Goal: Task Accomplishment & Management: Use online tool/utility

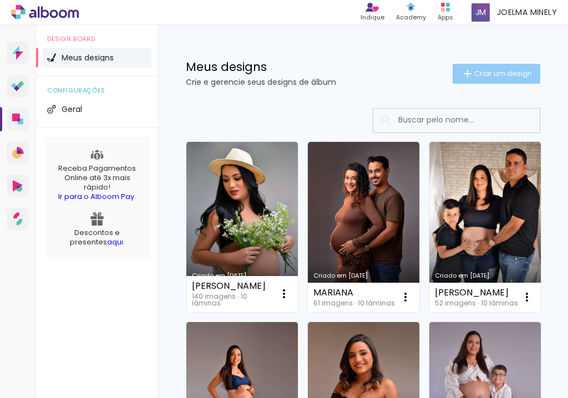
click at [466, 75] on iron-icon at bounding box center [467, 73] width 13 height 13
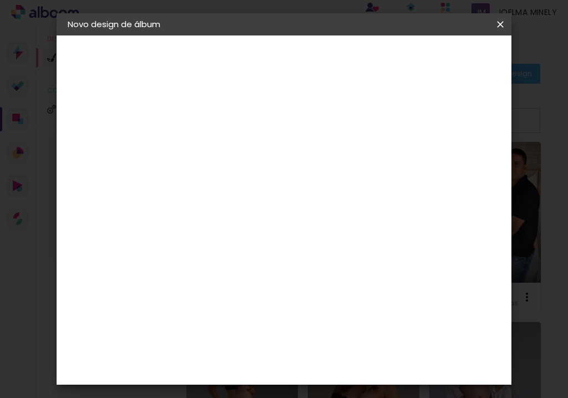
click at [249, 149] on input at bounding box center [249, 148] width 0 height 17
click at [249, 152] on input at bounding box center [249, 148] width 0 height 17
type input "maristela"
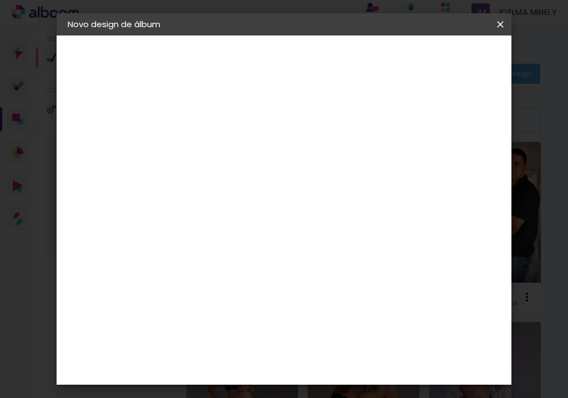
type paper-input "maristela"
click at [0, 0] on slot "Avançar" at bounding box center [0, 0] width 0 height 0
click at [262, 207] on input at bounding box center [277, 211] width 112 height 14
type input "photo ex"
type paper-input "photo ex"
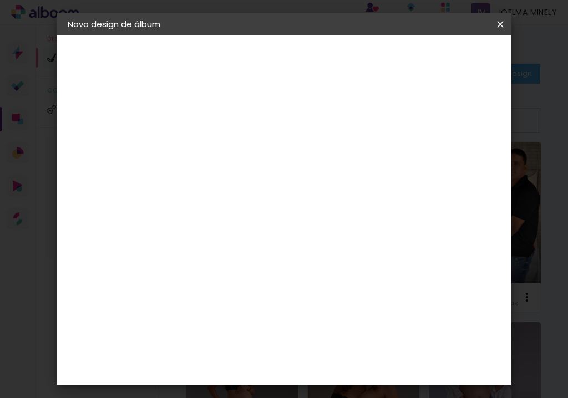
click at [276, 251] on div "Photo Express" at bounding box center [259, 253] width 34 height 18
click at [427, 52] on paper-button "Avançar" at bounding box center [400, 58] width 54 height 19
click at [292, 185] on input "text" at bounding box center [270, 193] width 43 height 17
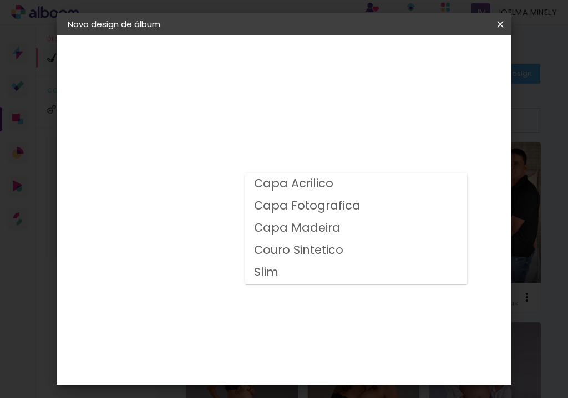
click at [0, 0] on slot "Capa Fotografica" at bounding box center [0, 0] width 0 height 0
type input "Capa Fotografica"
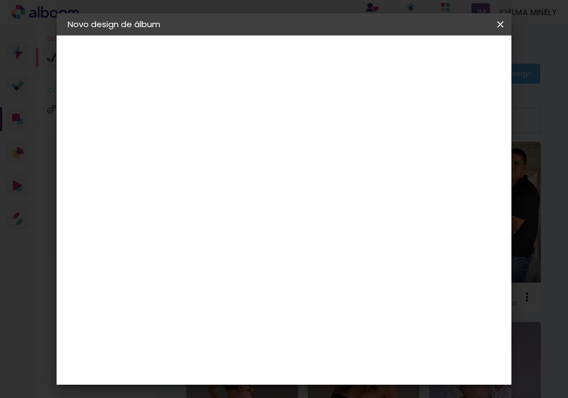
scroll to position [401, 0]
click at [293, 364] on span "30 × 40" at bounding box center [298, 375] width 52 height 23
click at [0, 0] on slot "Avançar" at bounding box center [0, 0] width 0 height 0
click at [432, 63] on span "Iniciar design" at bounding box center [419, 63] width 26 height 16
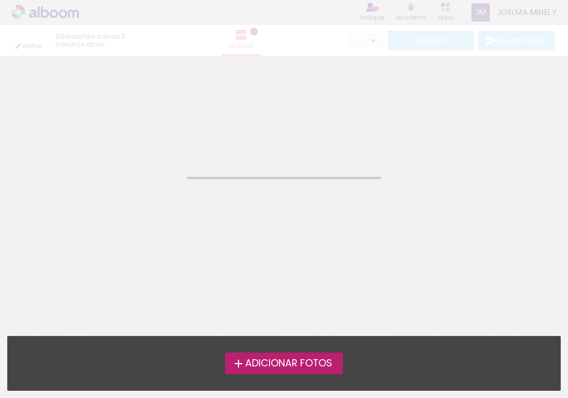
click at [284, 363] on span "Adicionar Fotos" at bounding box center [288, 364] width 87 height 10
click at [0, 0] on input "file" at bounding box center [0, 0] width 0 height 0
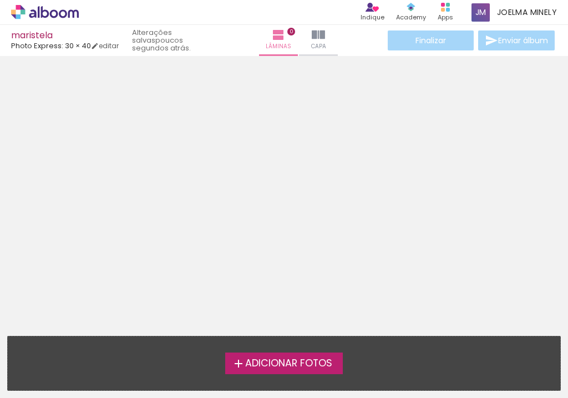
click at [284, 354] on label "Adicionar Fotos" at bounding box center [284, 363] width 118 height 21
click at [0, 0] on input "file" at bounding box center [0, 0] width 0 height 0
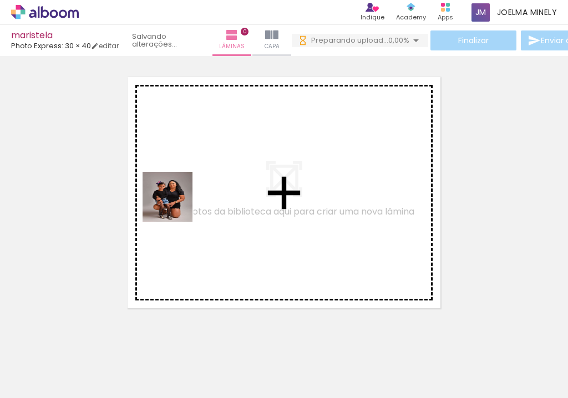
drag, startPoint x: 114, startPoint y: 361, endPoint x: 176, endPoint y: 205, distance: 168.2
click at [176, 205] on quentale-workspace at bounding box center [284, 199] width 568 height 398
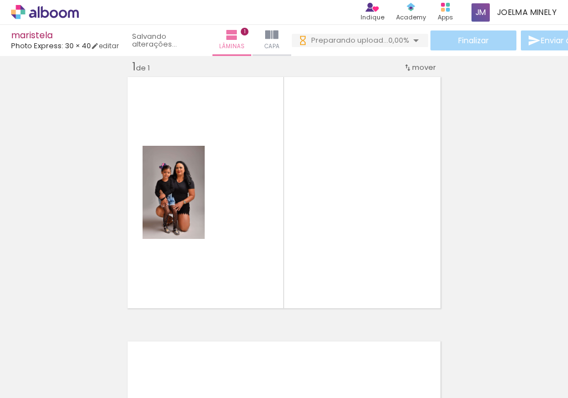
scroll to position [14, 0]
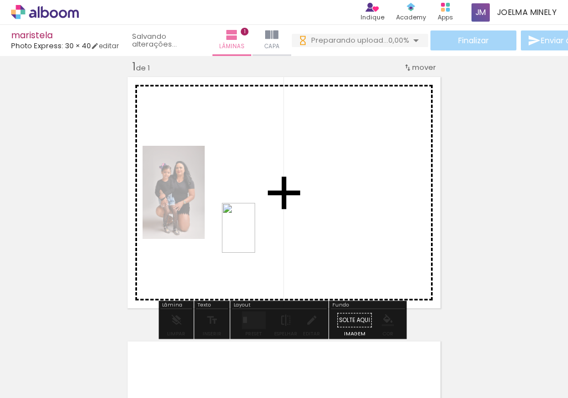
drag, startPoint x: 235, startPoint y: 365, endPoint x: 255, endPoint y: 235, distance: 131.9
click at [255, 235] on quentale-workspace at bounding box center [284, 199] width 568 height 398
drag, startPoint x: 181, startPoint y: 371, endPoint x: 300, endPoint y: 376, distance: 119.3
click at [342, 218] on quentale-workspace at bounding box center [284, 199] width 568 height 398
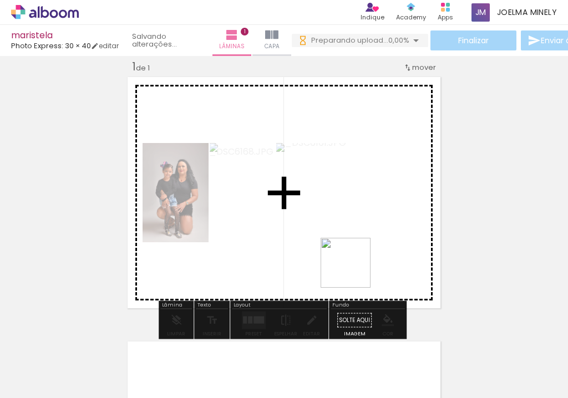
drag, startPoint x: 297, startPoint y: 375, endPoint x: 354, endPoint y: 271, distance: 118.1
click at [354, 271] on quentale-workspace at bounding box center [284, 199] width 568 height 398
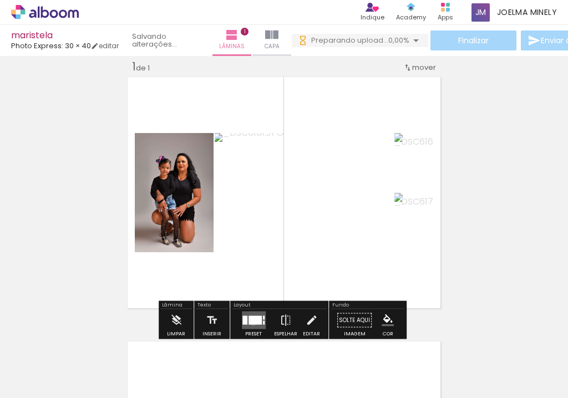
click at [250, 320] on div at bounding box center [254, 320] width 13 height 9
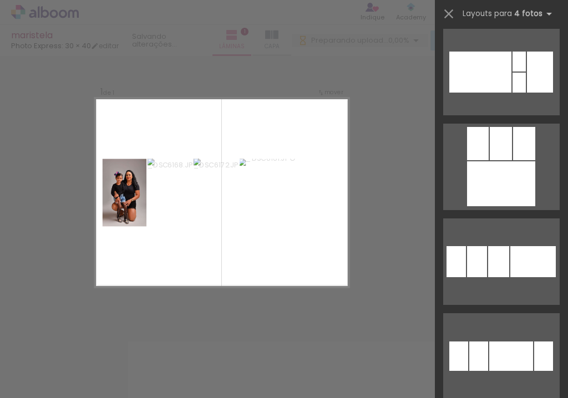
click at [399, 284] on div "Confirmar Cancelar" at bounding box center [284, 320] width 568 height 556
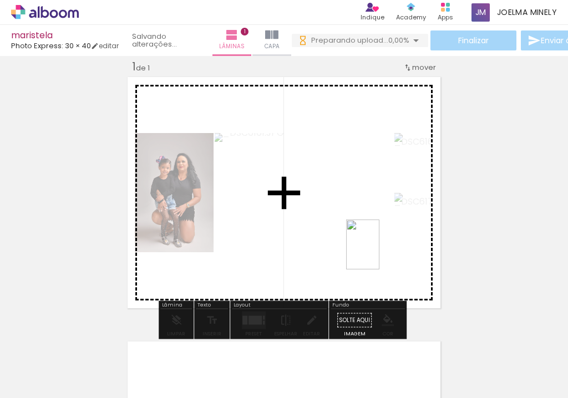
drag, startPoint x: 360, startPoint y: 370, endPoint x: 430, endPoint y: 369, distance: 69.9
click at [381, 267] on quentale-workspace at bounding box center [284, 199] width 568 height 398
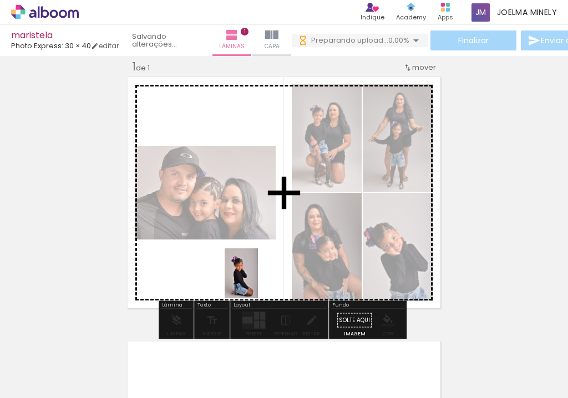
drag, startPoint x: 430, startPoint y: 372, endPoint x: 258, endPoint y: 282, distance: 194.7
click at [258, 282] on quentale-workspace at bounding box center [284, 199] width 568 height 398
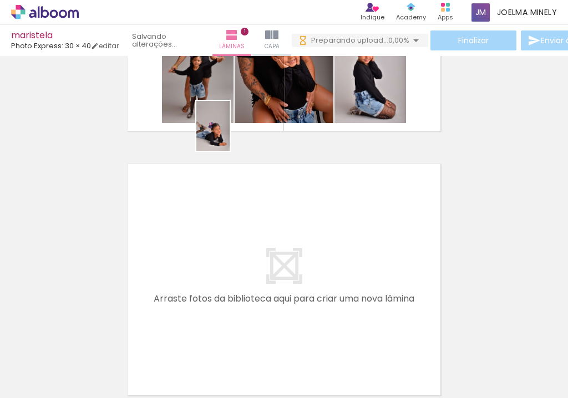
drag, startPoint x: 211, startPoint y: 375, endPoint x: 230, endPoint y: 134, distance: 241.9
click at [230, 134] on quentale-workspace at bounding box center [284, 199] width 568 height 398
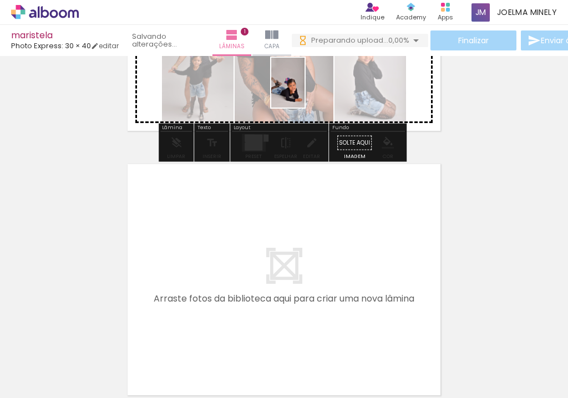
drag, startPoint x: 267, startPoint y: 379, endPoint x: 304, endPoint y: 91, distance: 290.7
click at [304, 91] on quentale-workspace at bounding box center [284, 199] width 568 height 398
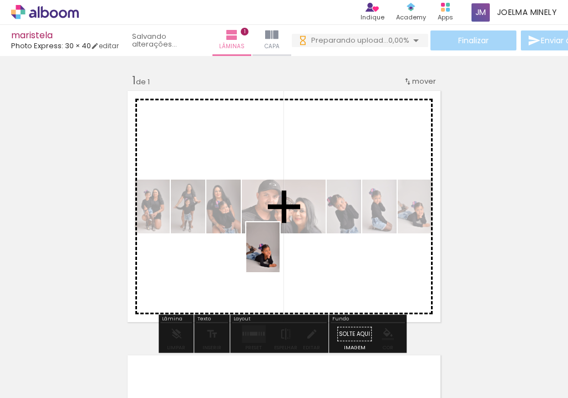
drag, startPoint x: 212, startPoint y: 378, endPoint x: 366, endPoint y: 284, distance: 179.9
click at [279, 257] on quentale-workspace at bounding box center [284, 199] width 568 height 398
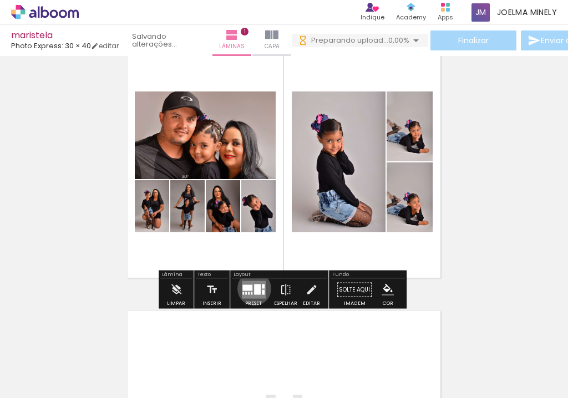
click at [254, 288] on div at bounding box center [257, 289] width 7 height 11
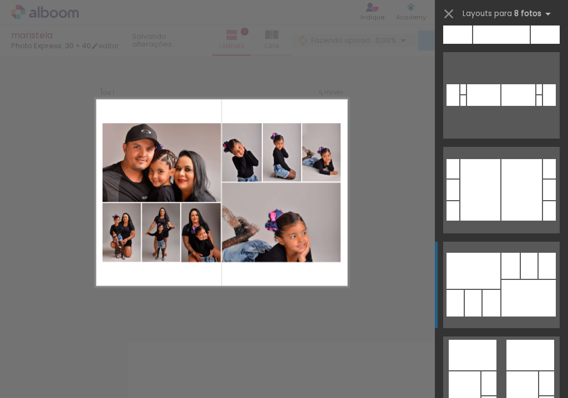
click at [503, 269] on div at bounding box center [510, 266] width 18 height 26
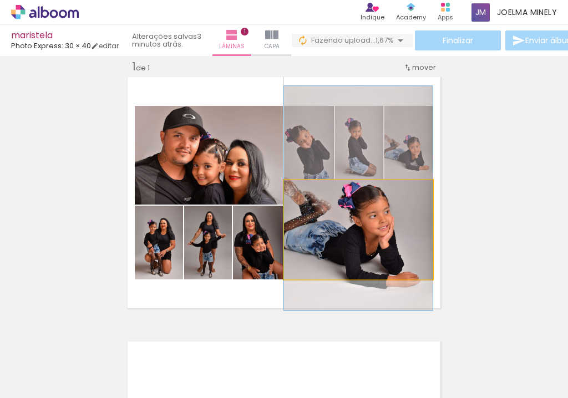
drag, startPoint x: 371, startPoint y: 256, endPoint x: 370, endPoint y: 224, distance: 31.6
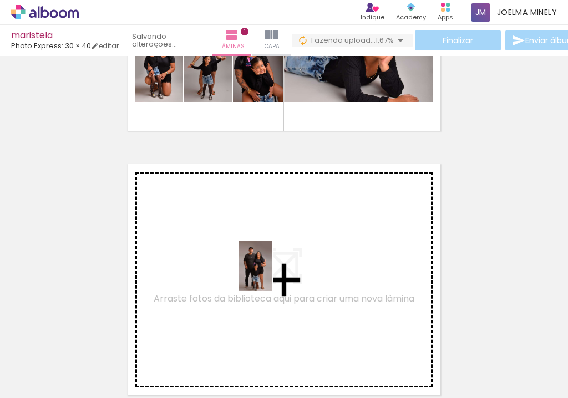
drag, startPoint x: 347, startPoint y: 380, endPoint x: 357, endPoint y: 359, distance: 23.3
click at [265, 274] on quentale-workspace at bounding box center [284, 199] width 568 height 398
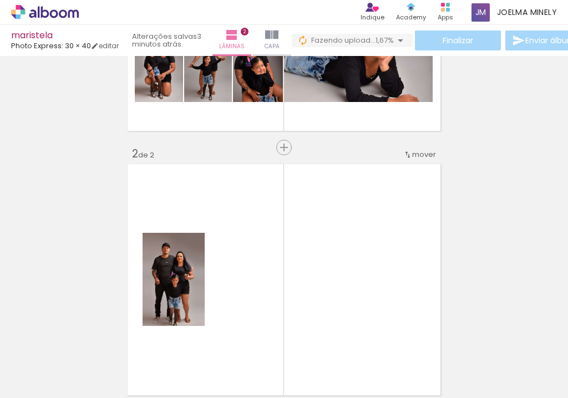
scroll to position [278, 0]
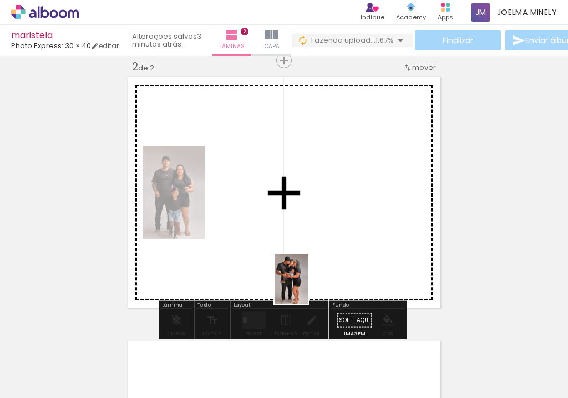
drag, startPoint x: 399, startPoint y: 370, endPoint x: 439, endPoint y: 358, distance: 41.9
click at [302, 279] on quentale-workspace at bounding box center [284, 199] width 568 height 398
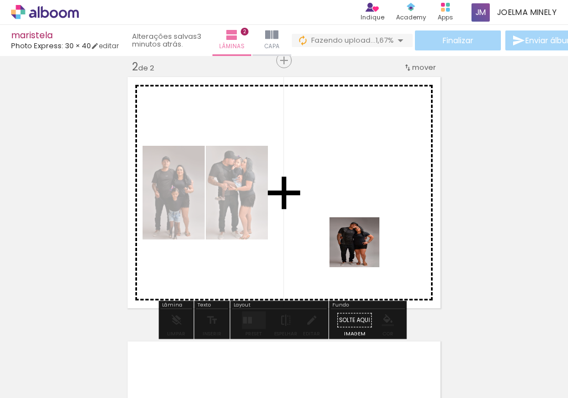
drag, startPoint x: 463, startPoint y: 373, endPoint x: 363, endPoint y: 251, distance: 157.9
click at [363, 251] on quentale-workspace at bounding box center [284, 199] width 568 height 398
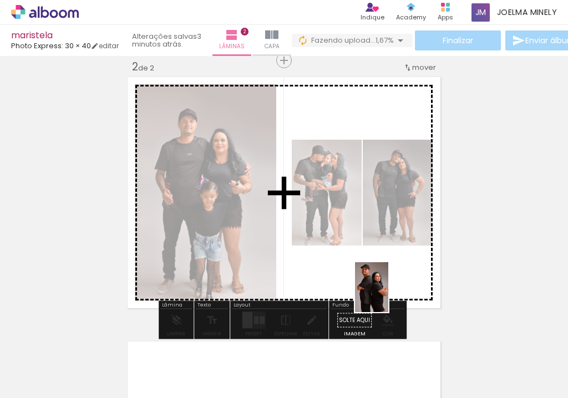
drag, startPoint x: 521, startPoint y: 370, endPoint x: 388, endPoint y: 296, distance: 152.4
click at [388, 296] on quentale-workspace at bounding box center [284, 199] width 568 height 398
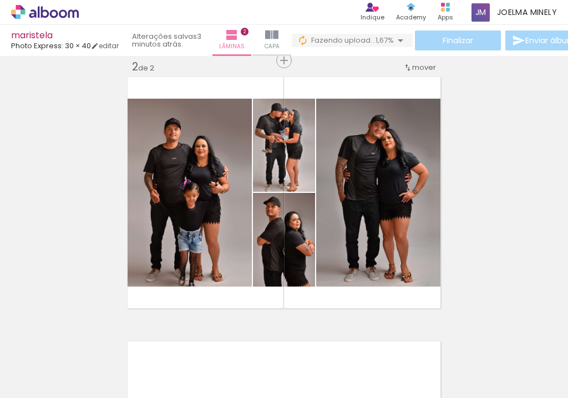
scroll to position [456, 0]
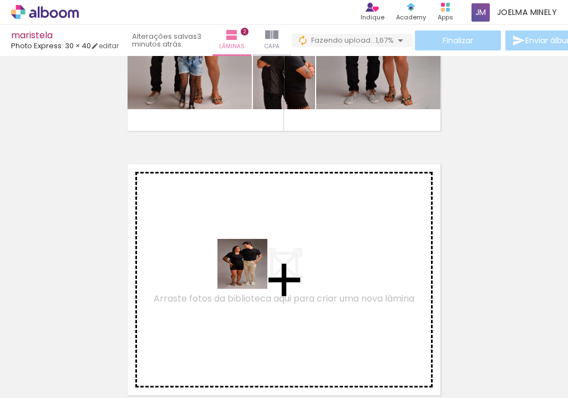
drag, startPoint x: 352, startPoint y: 356, endPoint x: 420, endPoint y: 356, distance: 68.2
click at [249, 271] on quentale-workspace at bounding box center [284, 199] width 568 height 398
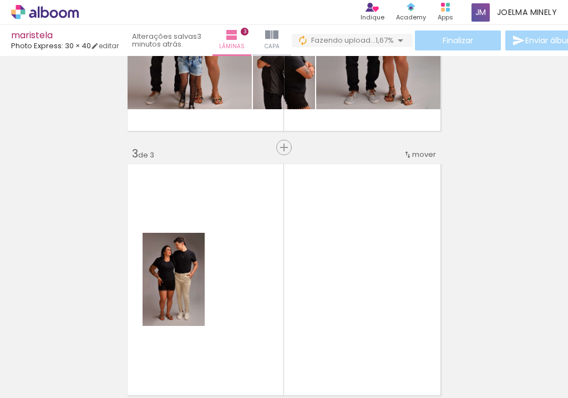
scroll to position [543, 0]
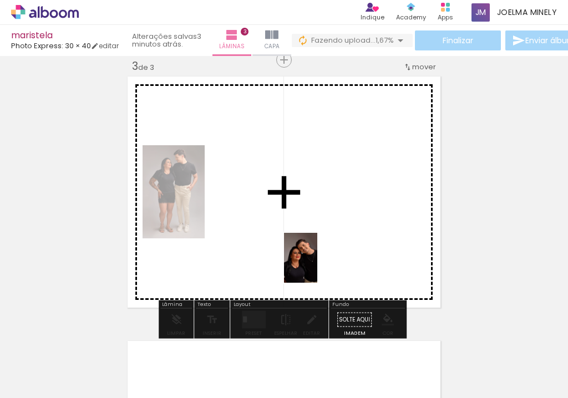
drag, startPoint x: 439, startPoint y: 379, endPoint x: 457, endPoint y: 345, distance: 38.7
click at [317, 266] on quentale-workspace at bounding box center [284, 199] width 568 height 398
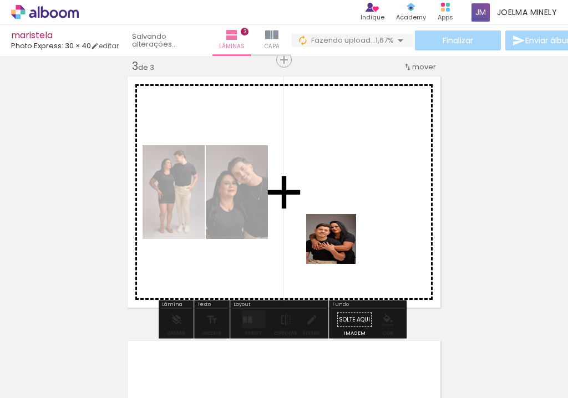
drag, startPoint x: 489, startPoint y: 373, endPoint x: 533, endPoint y: 349, distance: 50.1
click at [335, 238] on quentale-workspace at bounding box center [284, 199] width 568 height 398
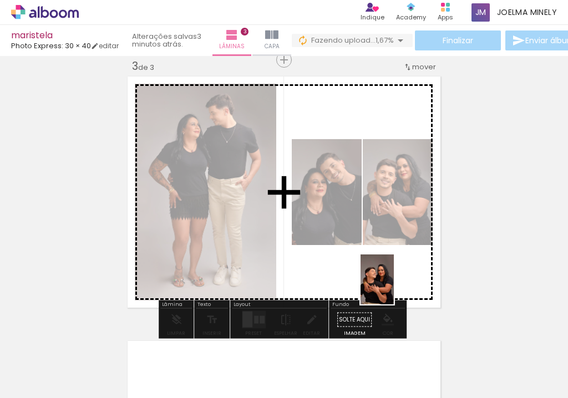
drag, startPoint x: 557, startPoint y: 371, endPoint x: 394, endPoint y: 288, distance: 183.0
click at [394, 288] on quentale-workspace at bounding box center [284, 199] width 568 height 398
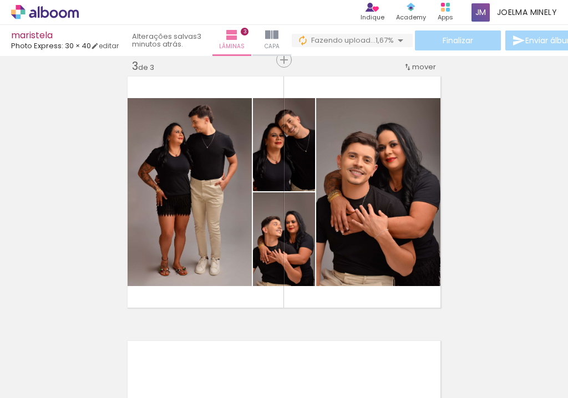
scroll to position [809, 0]
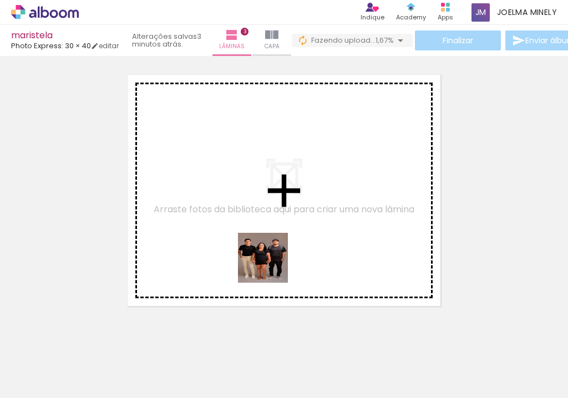
drag, startPoint x: 464, startPoint y: 373, endPoint x: 239, endPoint y: 242, distance: 259.6
click at [239, 242] on quentale-workspace at bounding box center [284, 199] width 568 height 398
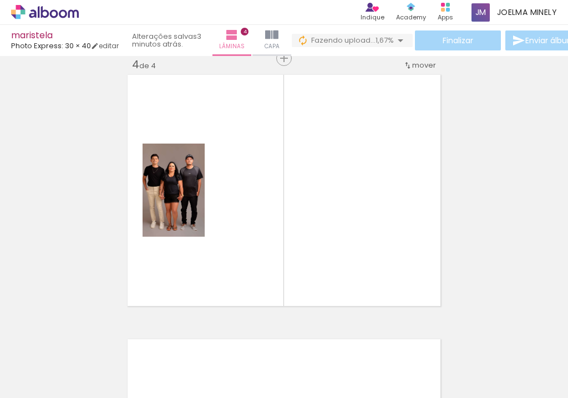
scroll to position [807, 0]
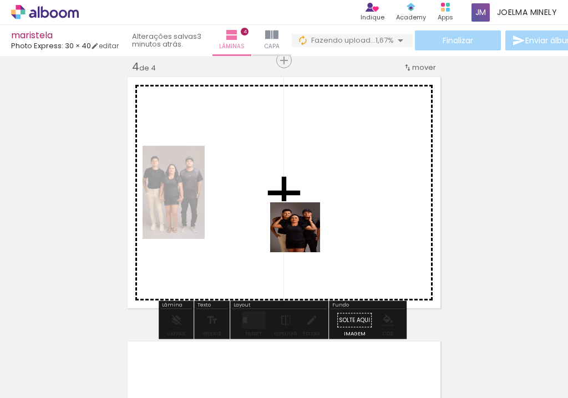
drag, startPoint x: 529, startPoint y: 373, endPoint x: 283, endPoint y: 212, distance: 294.0
click at [283, 212] on quentale-workspace at bounding box center [284, 199] width 568 height 398
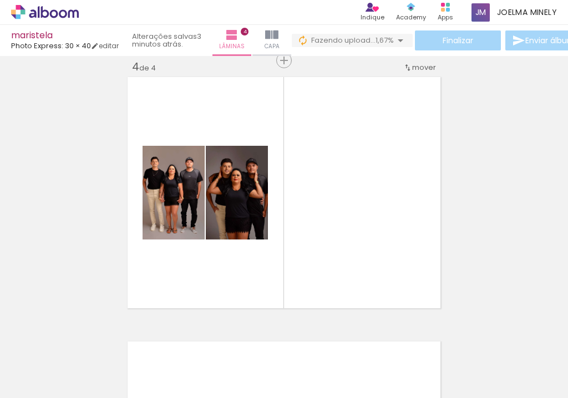
scroll to position [0, 787]
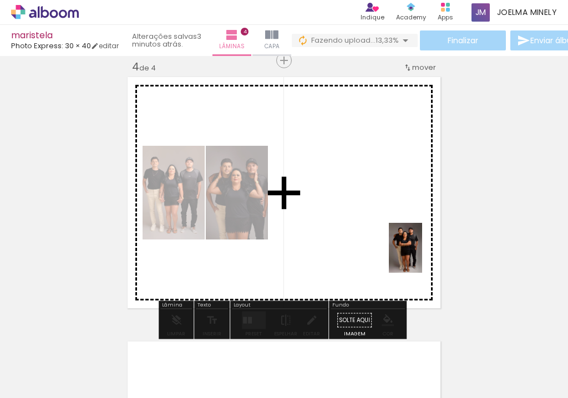
drag, startPoint x: 452, startPoint y: 373, endPoint x: 552, endPoint y: 375, distance: 99.3
click at [421, 256] on quentale-workspace at bounding box center [284, 199] width 568 height 398
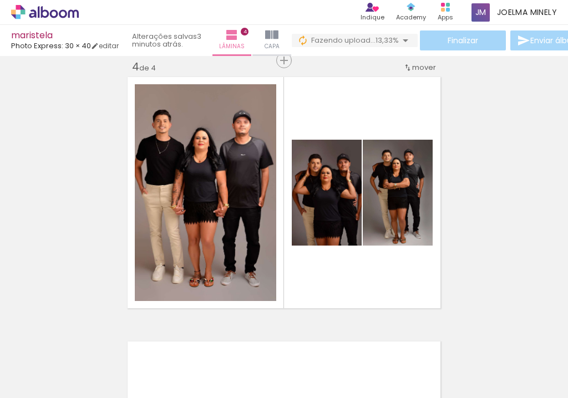
scroll to position [0, 1036]
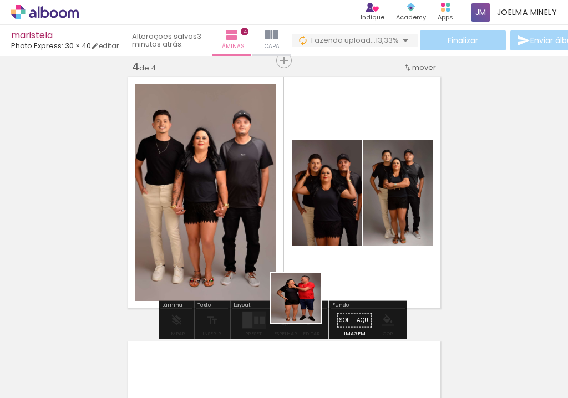
drag, startPoint x: 266, startPoint y: 379, endPoint x: 325, endPoint y: 365, distance: 60.9
click at [318, 283] on quentale-workspace at bounding box center [284, 199] width 568 height 398
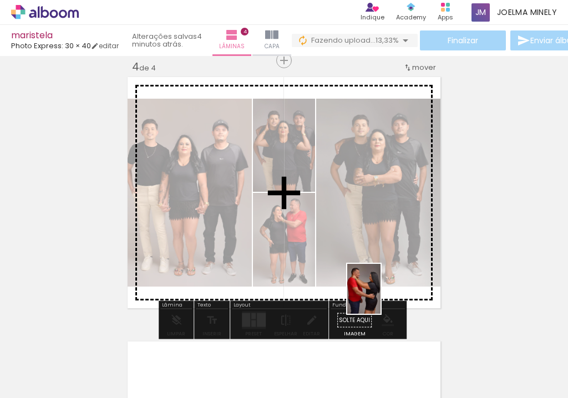
drag, startPoint x: 319, startPoint y: 380, endPoint x: 380, endPoint y: 297, distance: 103.1
click at [380, 297] on quentale-workspace at bounding box center [284, 199] width 568 height 398
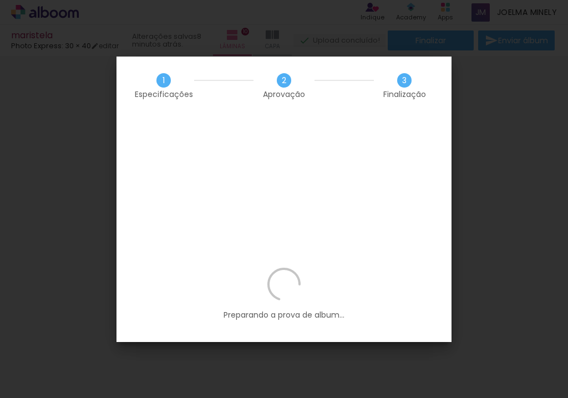
scroll to position [0, 2382]
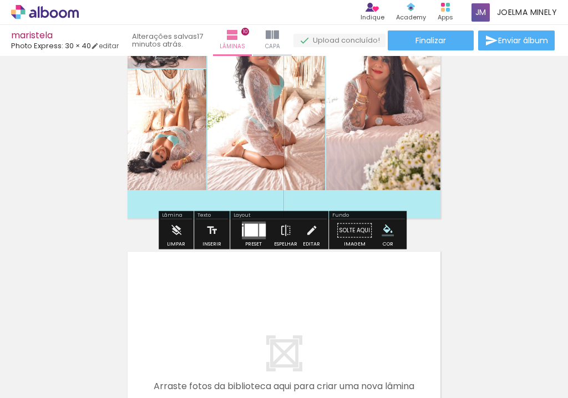
scroll to position [2680, 0]
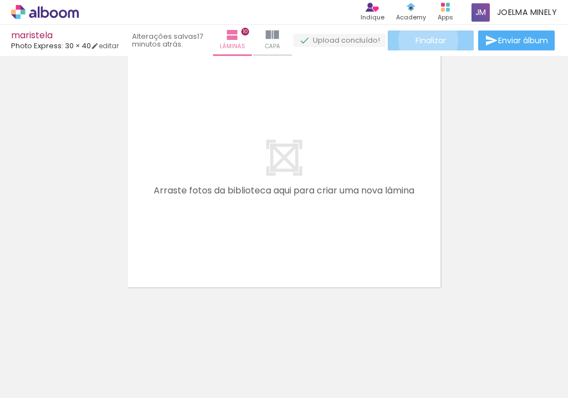
click at [425, 40] on span "Finalizar" at bounding box center [430, 41] width 30 height 8
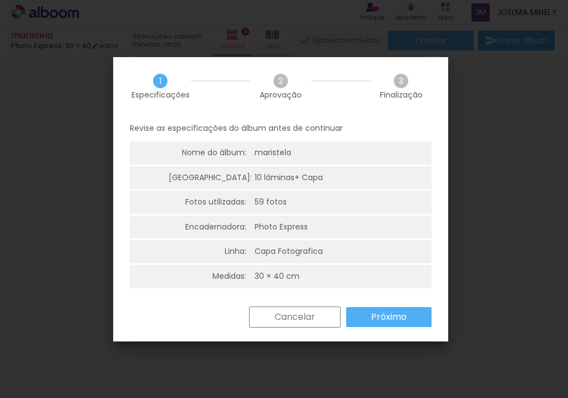
click at [0, 0] on slot "Próximo" at bounding box center [0, 0] width 0 height 0
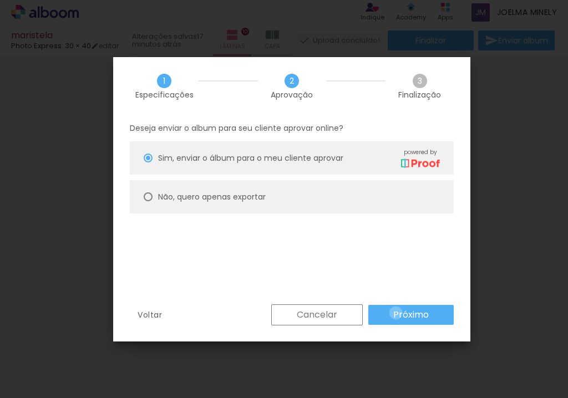
click at [0, 0] on slot "Próximo" at bounding box center [0, 0] width 0 height 0
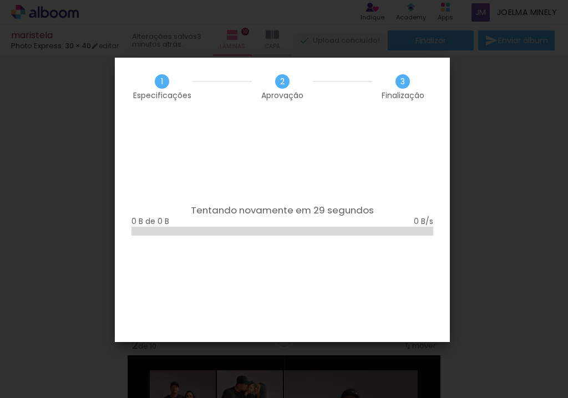
scroll to position [488, 0]
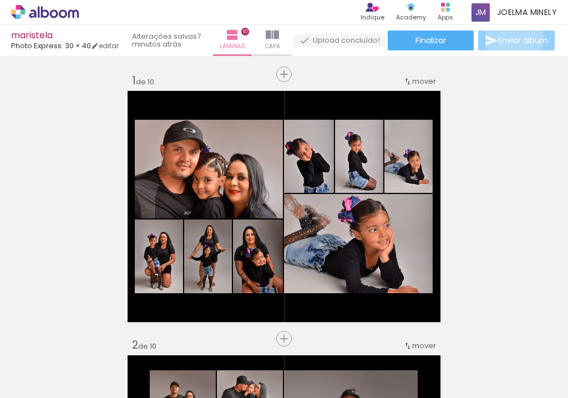
click at [513, 39] on span "Enviar álbum" at bounding box center [523, 41] width 50 height 8
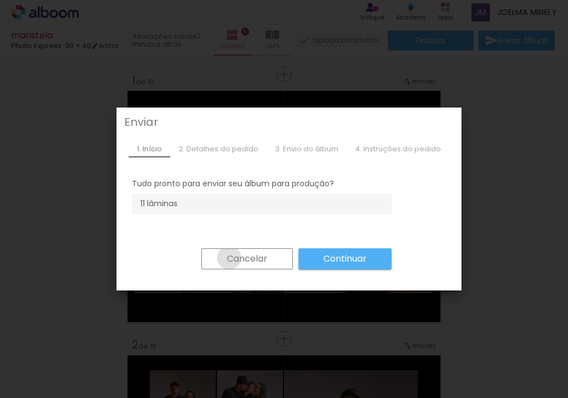
click at [0, 0] on slot "Cancelar" at bounding box center [0, 0] width 0 height 0
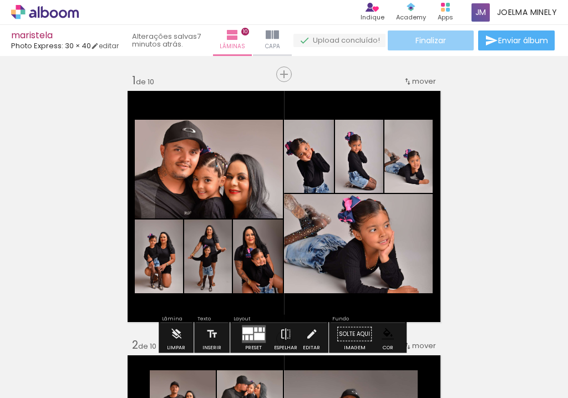
click at [435, 43] on span "Finalizar" at bounding box center [430, 41] width 30 height 8
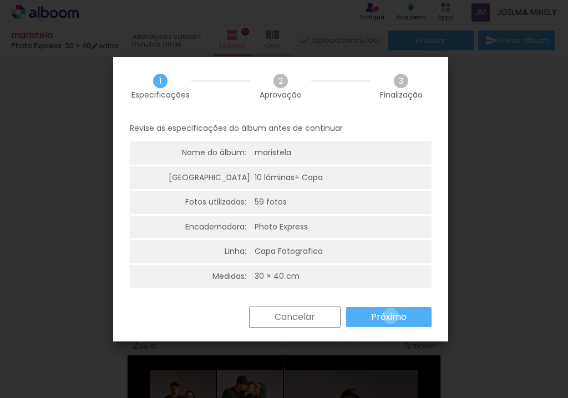
click at [0, 0] on slot "Próximo" at bounding box center [0, 0] width 0 height 0
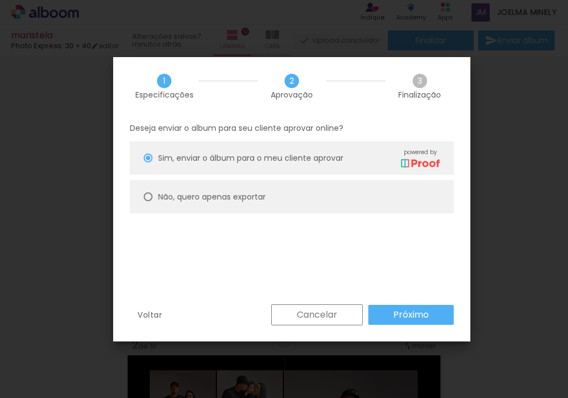
drag, startPoint x: 226, startPoint y: 196, endPoint x: 288, endPoint y: 216, distance: 65.1
click at [0, 0] on slot "Não, quero apenas exportar" at bounding box center [0, 0] width 0 height 0
type paper-radio-button "on"
click at [0, 0] on slot "Próximo" at bounding box center [0, 0] width 0 height 0
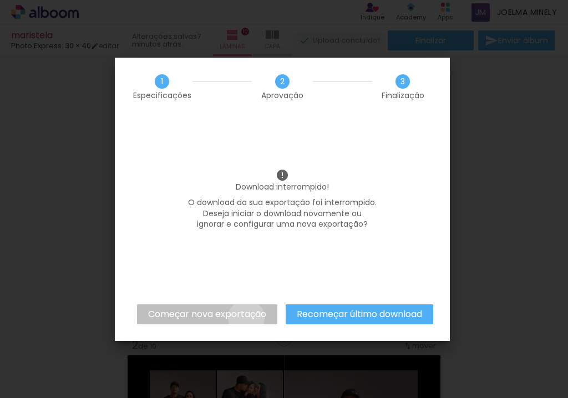
click at [0, 0] on slot "Começar nova exportação" at bounding box center [0, 0] width 0 height 0
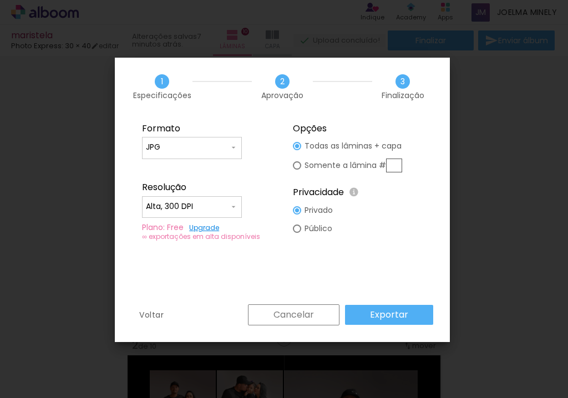
click at [0, 0] on slot "Exportar" at bounding box center [0, 0] width 0 height 0
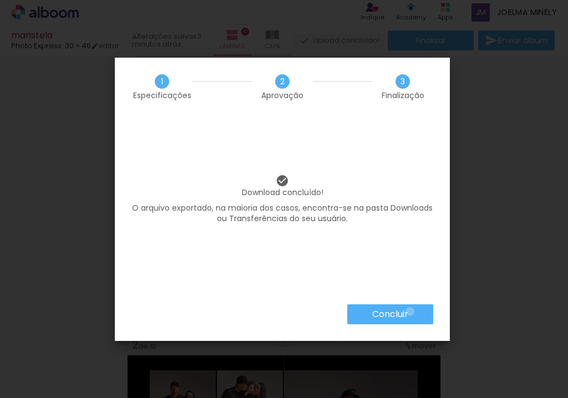
click at [409, 312] on paper-button "Concluir" at bounding box center [390, 314] width 86 height 20
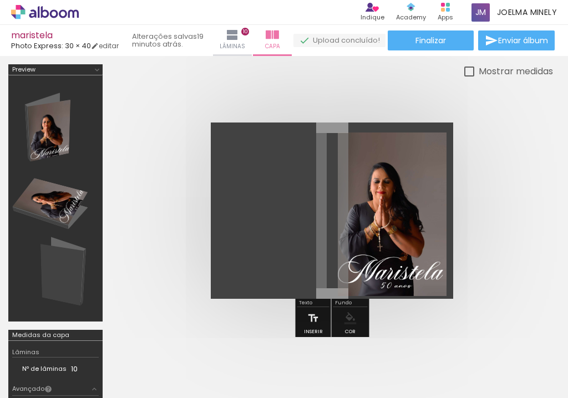
scroll to position [9, 0]
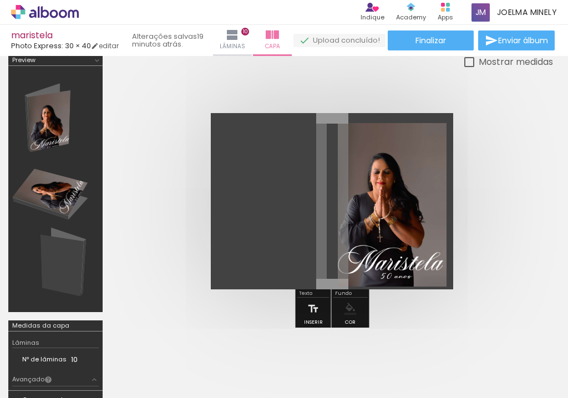
click at [53, 14] on icon at bounding box center [45, 12] width 68 height 14
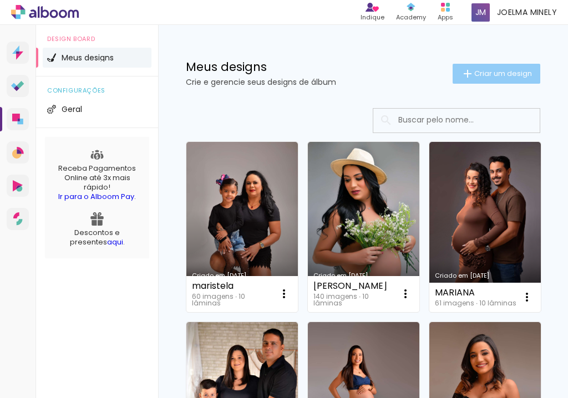
click at [474, 72] on span "Criar um design" at bounding box center [503, 73] width 58 height 7
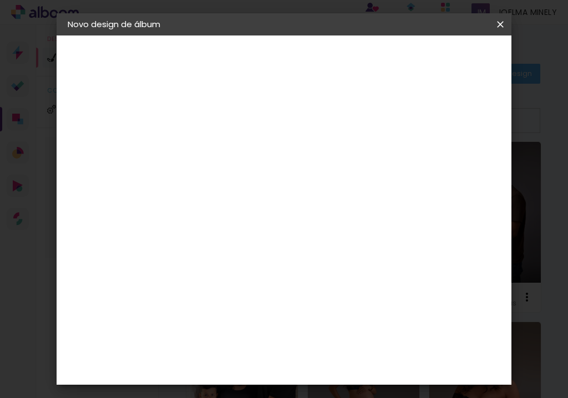
click at [249, 152] on input at bounding box center [249, 148] width 0 height 17
click at [249, 146] on input at bounding box center [249, 148] width 0 height 17
type input "efigenia"
type paper-input "efigenia"
click at [0, 0] on slot "Avançar" at bounding box center [0, 0] width 0 height 0
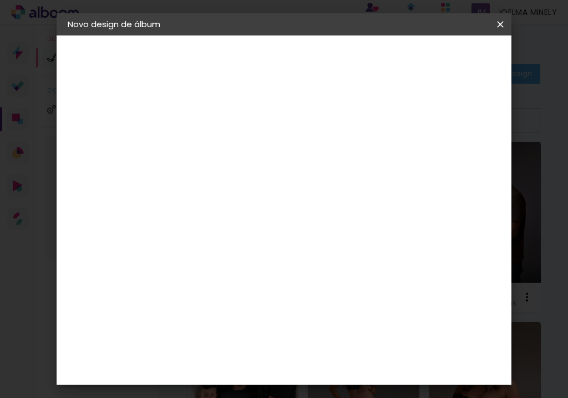
click at [242, 215] on input at bounding box center [277, 211] width 112 height 14
type input "photo"
type paper-input "photo"
click at [284, 275] on paper-item "Photo Express" at bounding box center [266, 281] width 98 height 29
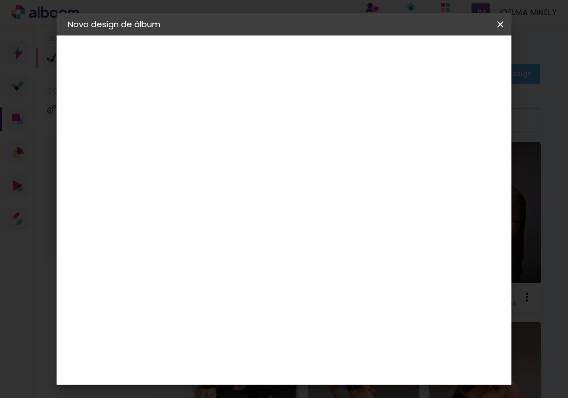
drag, startPoint x: 468, startPoint y: 59, endPoint x: 464, endPoint y: 65, distance: 7.7
click at [0, 0] on slot "Avançar" at bounding box center [0, 0] width 0 height 0
click at [292, 188] on input "text" at bounding box center [270, 193] width 43 height 17
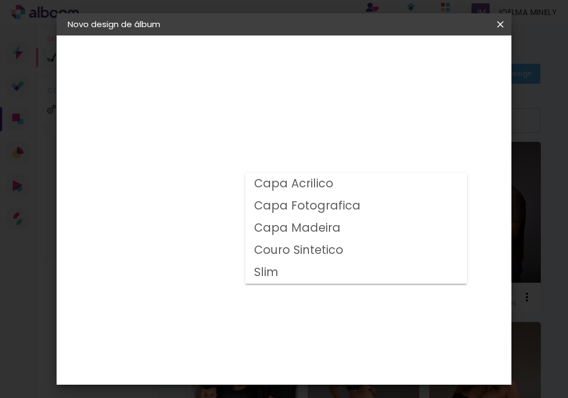
click at [0, 0] on slot "Capa Fotografica" at bounding box center [0, 0] width 0 height 0
type input "Capa Fotografica"
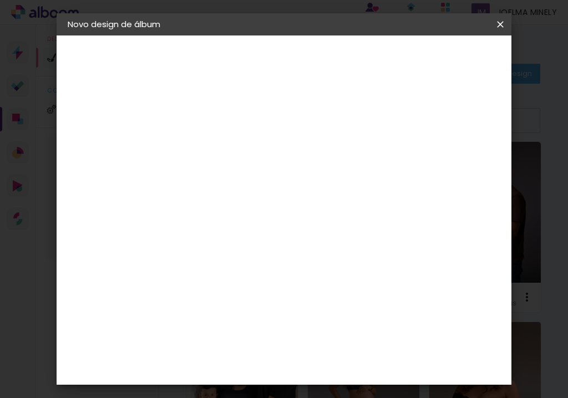
scroll to position [401, 0]
click at [307, 364] on span "30 × 40" at bounding box center [298, 375] width 52 height 23
click at [0, 0] on slot "Avançar" at bounding box center [0, 0] width 0 height 0
click at [432, 67] on span "Iniciar design" at bounding box center [419, 63] width 26 height 16
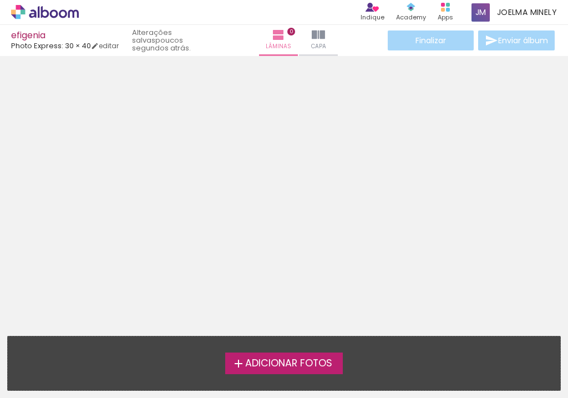
click at [297, 363] on span "Adicionar Fotos" at bounding box center [288, 364] width 87 height 10
click at [0, 0] on input "file" at bounding box center [0, 0] width 0 height 0
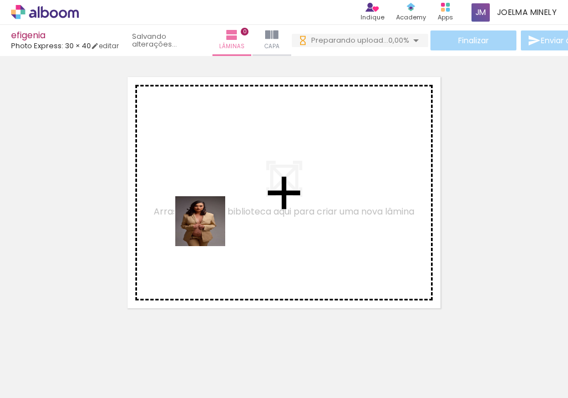
drag, startPoint x: 115, startPoint y: 367, endPoint x: 215, endPoint y: 218, distance: 179.4
click at [215, 218] on quentale-workspace at bounding box center [284, 199] width 568 height 398
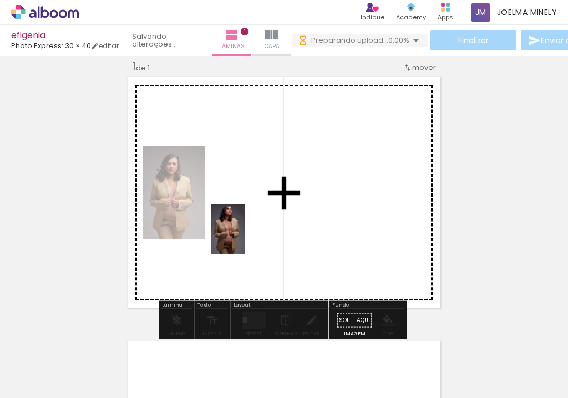
drag, startPoint x: 174, startPoint y: 380, endPoint x: 245, endPoint y: 236, distance: 160.7
click at [245, 236] on quentale-workspace at bounding box center [284, 199] width 568 height 398
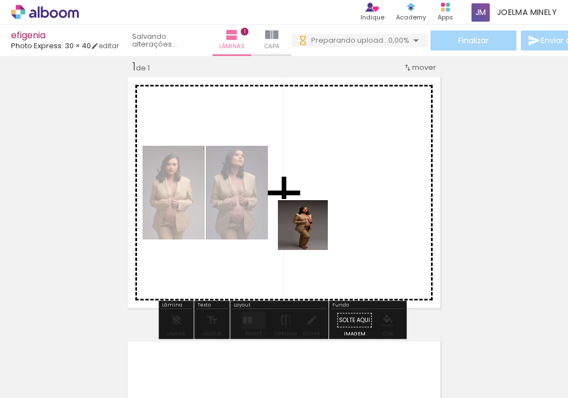
drag, startPoint x: 232, startPoint y: 380, endPoint x: 299, endPoint y: 381, distance: 67.1
click at [313, 224] on quentale-workspace at bounding box center [284, 199] width 568 height 398
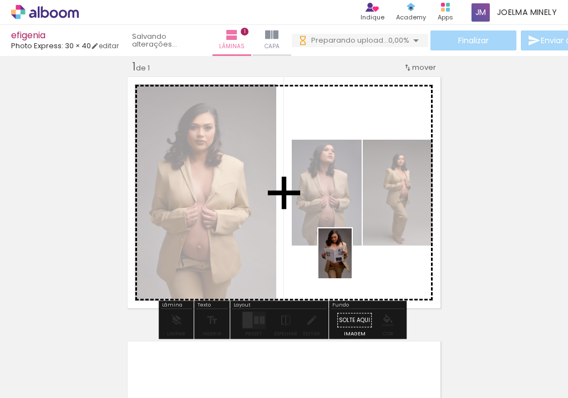
drag, startPoint x: 301, startPoint y: 376, endPoint x: 352, endPoint y: 263, distance: 123.3
click at [352, 263] on quentale-workspace at bounding box center [284, 199] width 568 height 398
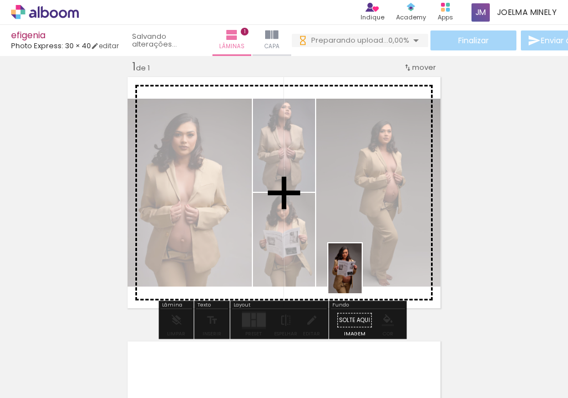
drag, startPoint x: 363, startPoint y: 369, endPoint x: 348, endPoint y: 277, distance: 93.8
click at [348, 277] on quentale-workspace at bounding box center [284, 199] width 568 height 398
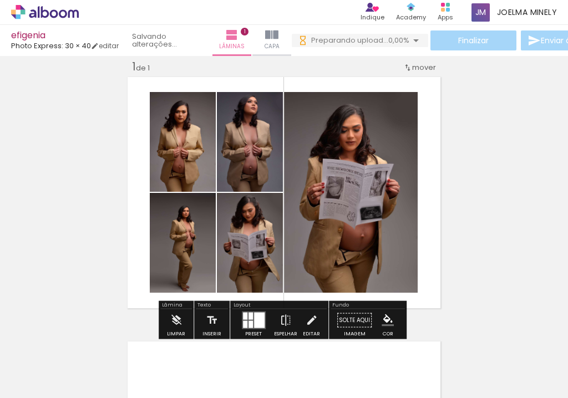
scroll to position [103, 0]
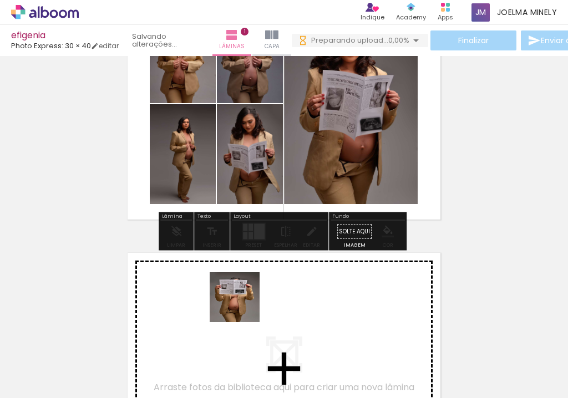
drag, startPoint x: 423, startPoint y: 375, endPoint x: 515, endPoint y: 262, distance: 145.5
click at [242, 304] on quentale-workspace at bounding box center [284, 199] width 568 height 398
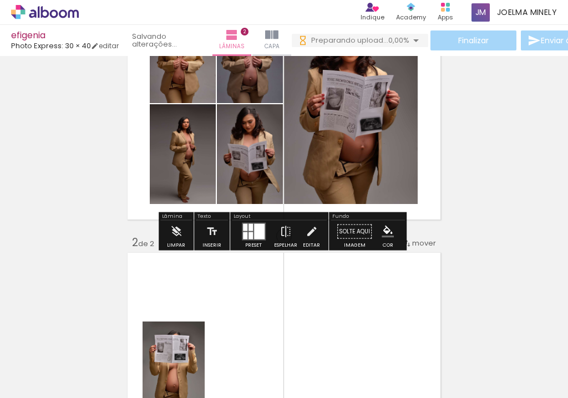
scroll to position [278, 0]
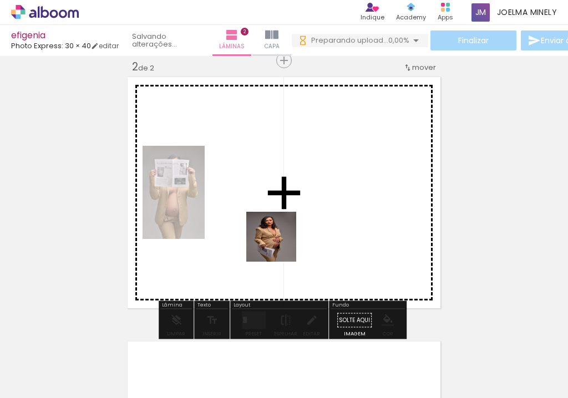
drag, startPoint x: 487, startPoint y: 373, endPoint x: 277, endPoint y: 245, distance: 246.6
click at [277, 245] on quentale-workspace at bounding box center [284, 199] width 568 height 398
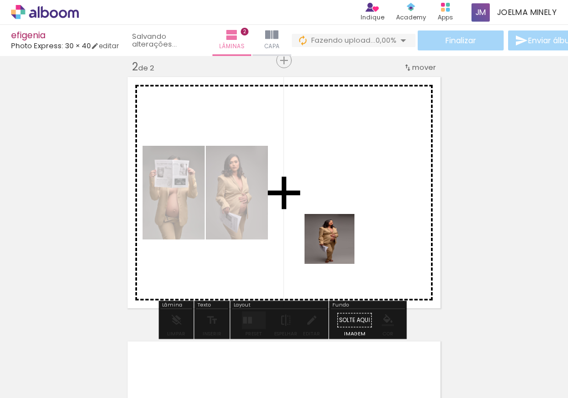
drag, startPoint x: 551, startPoint y: 373, endPoint x: 337, endPoint y: 225, distance: 260.2
click at [337, 225] on quentale-workspace at bounding box center [284, 199] width 568 height 398
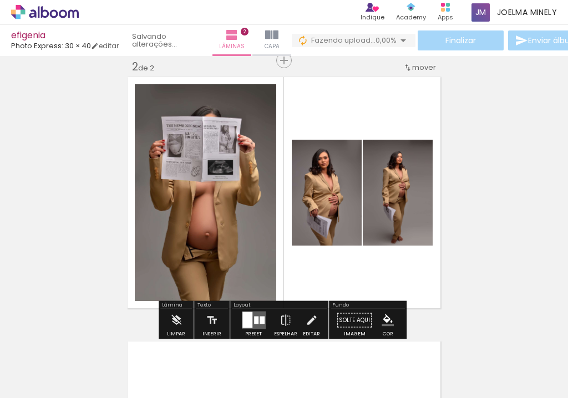
scroll to position [0, 451]
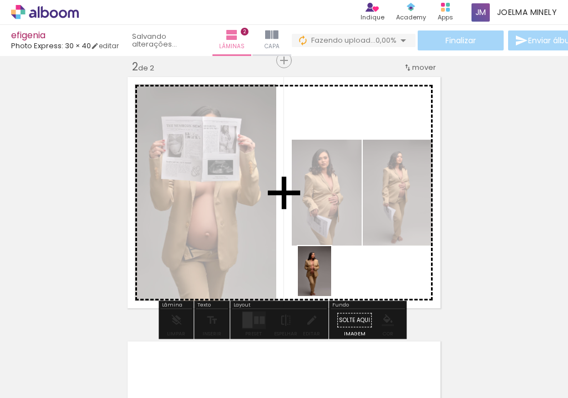
drag, startPoint x: 162, startPoint y: 373, endPoint x: 249, endPoint y: 352, distance: 89.6
click at [332, 281] on quentale-workspace at bounding box center [284, 199] width 568 height 398
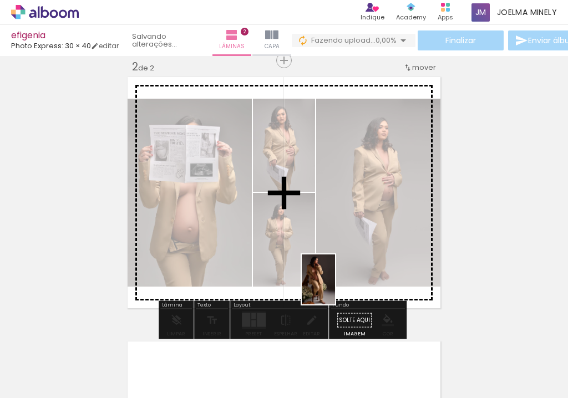
drag, startPoint x: 217, startPoint y: 361, endPoint x: 335, endPoint y: 288, distance: 138.8
click at [335, 288] on quentale-workspace at bounding box center [284, 199] width 568 height 398
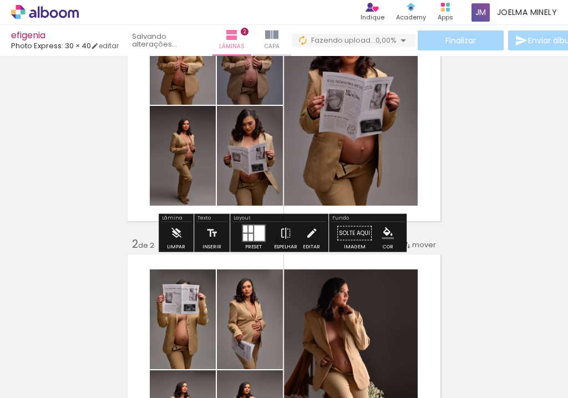
scroll to position [12, 0]
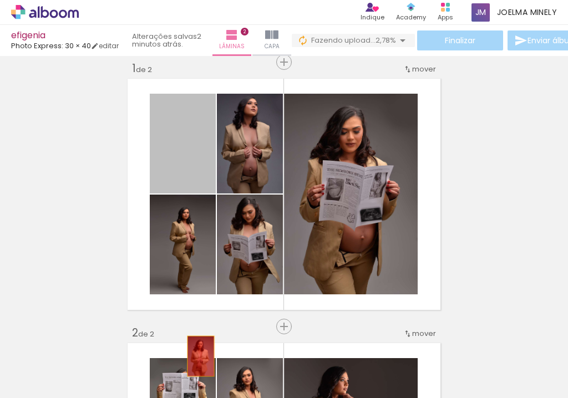
drag, startPoint x: 190, startPoint y: 161, endPoint x: 198, endPoint y: 363, distance: 202.0
click at [198, 363] on quentale-workspace at bounding box center [284, 199] width 568 height 398
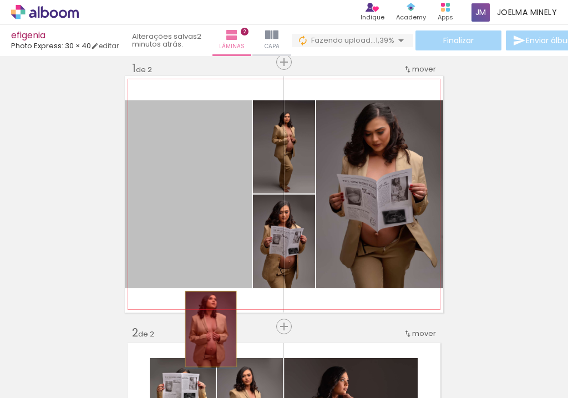
drag, startPoint x: 211, startPoint y: 210, endPoint x: 207, endPoint y: 329, distance: 119.2
click at [207, 329] on quentale-workspace at bounding box center [284, 199] width 568 height 398
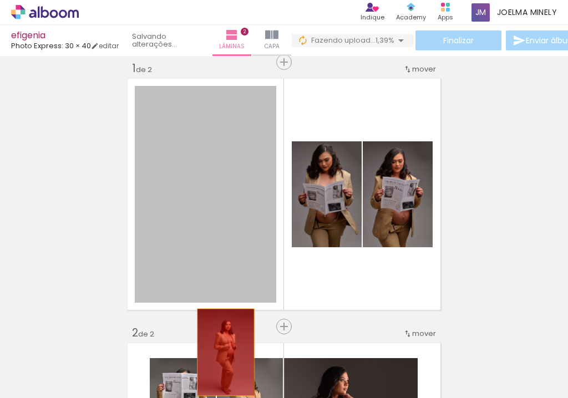
drag, startPoint x: 229, startPoint y: 177, endPoint x: 222, endPoint y: 352, distance: 174.8
click at [222, 352] on quentale-workspace at bounding box center [284, 199] width 568 height 398
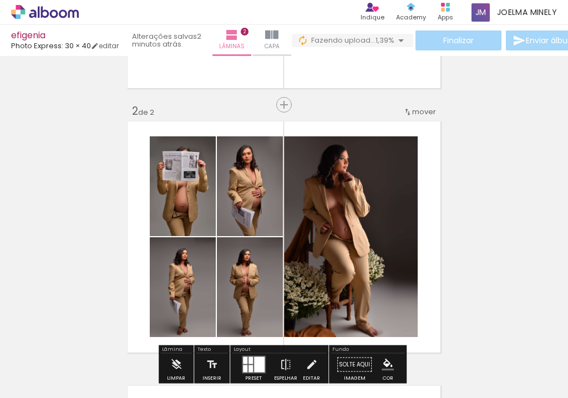
scroll to position [278, 0]
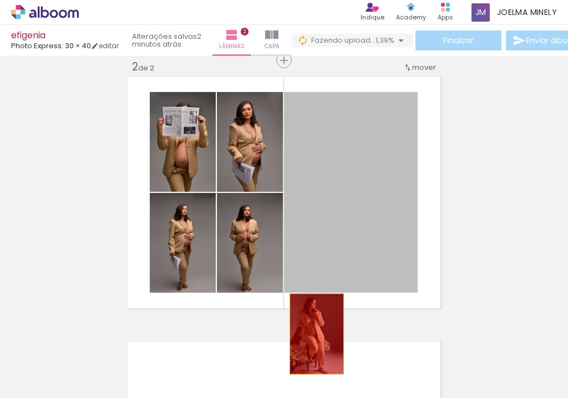
drag, startPoint x: 321, startPoint y: 218, endPoint x: 313, endPoint y: 334, distance: 115.6
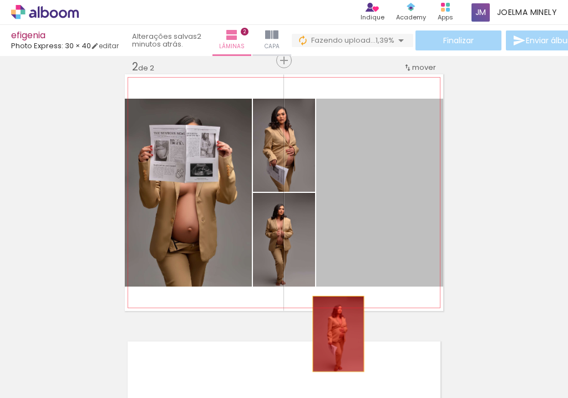
drag, startPoint x: 379, startPoint y: 237, endPoint x: 282, endPoint y: 258, distance: 99.3
click at [329, 346] on quentale-workspace at bounding box center [284, 199] width 568 height 398
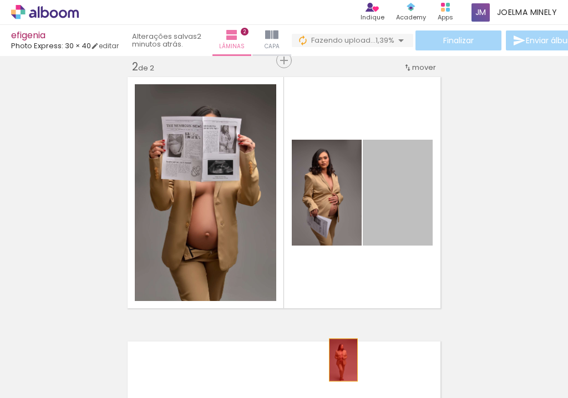
drag, startPoint x: 400, startPoint y: 192, endPoint x: 334, endPoint y: 246, distance: 84.3
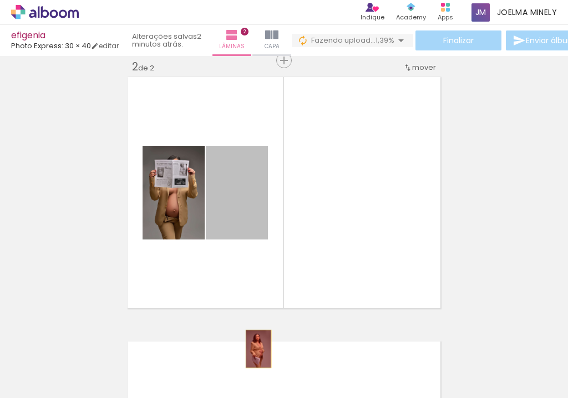
drag, startPoint x: 245, startPoint y: 213, endPoint x: 207, endPoint y: 256, distance: 56.5
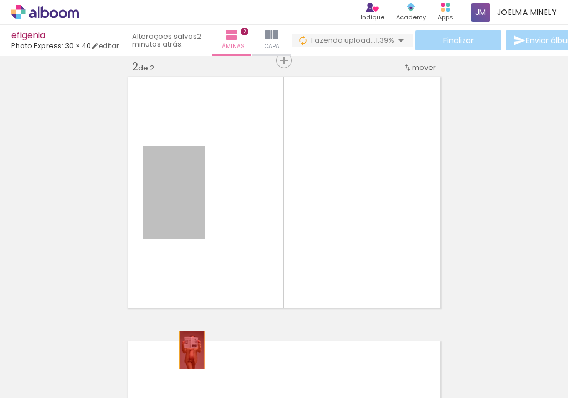
drag, startPoint x: 186, startPoint y: 216, endPoint x: 193, endPoint y: 363, distance: 147.7
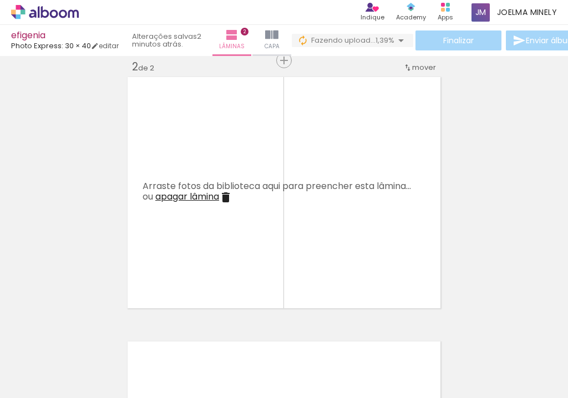
scroll to position [12, 0]
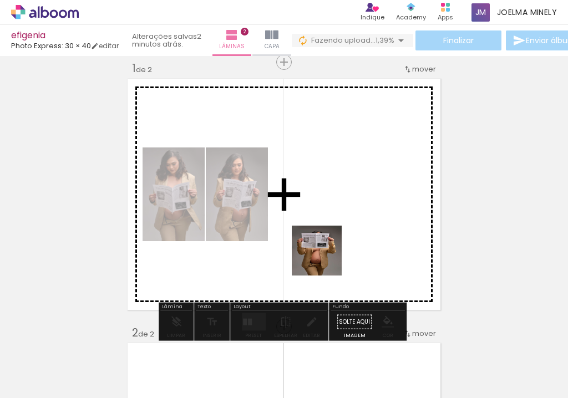
drag, startPoint x: 147, startPoint y: 373, endPoint x: 339, endPoint y: 241, distance: 232.8
click at [339, 241] on quentale-workspace at bounding box center [284, 199] width 568 height 398
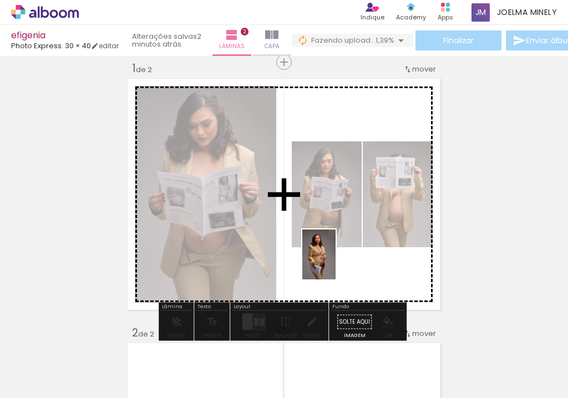
drag, startPoint x: 214, startPoint y: 379, endPoint x: 161, endPoint y: 341, distance: 65.5
click at [334, 273] on quentale-workspace at bounding box center [284, 199] width 568 height 398
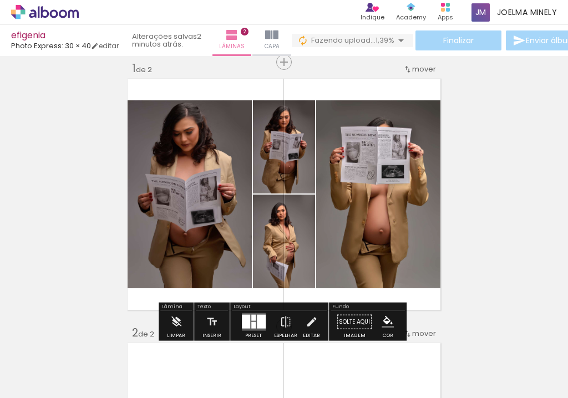
scroll to position [0, 0]
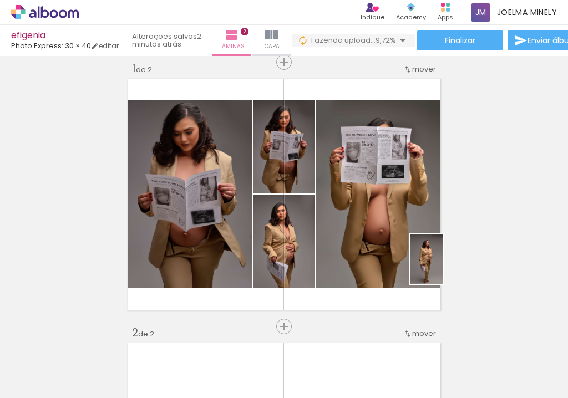
drag, startPoint x: 554, startPoint y: 378, endPoint x: 442, endPoint y: 279, distance: 149.3
click at [442, 279] on quentale-workspace at bounding box center [284, 199] width 568 height 398
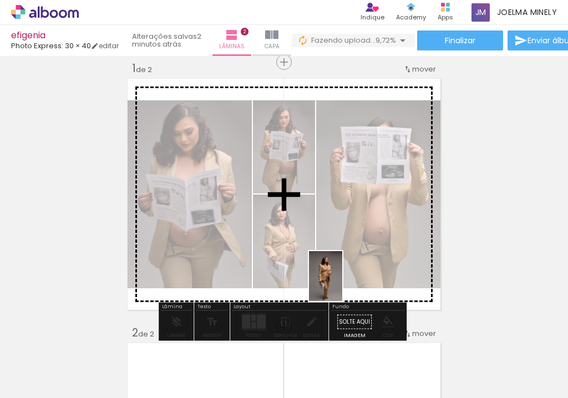
drag, startPoint x: 475, startPoint y: 370, endPoint x: 342, endPoint y: 284, distance: 158.4
click at [342, 284] on quentale-workspace at bounding box center [284, 199] width 568 height 398
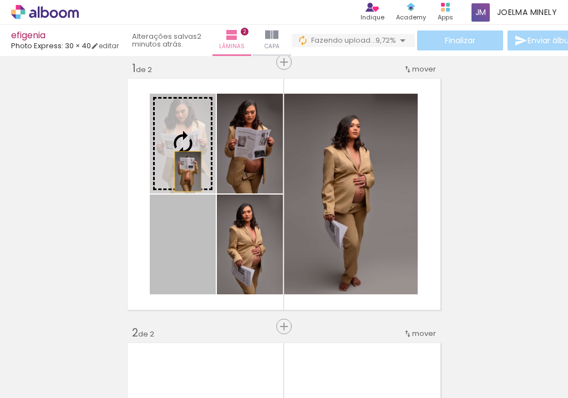
drag, startPoint x: 187, startPoint y: 271, endPoint x: 185, endPoint y: 171, distance: 100.4
click at [0, 0] on slot at bounding box center [0, 0] width 0 height 0
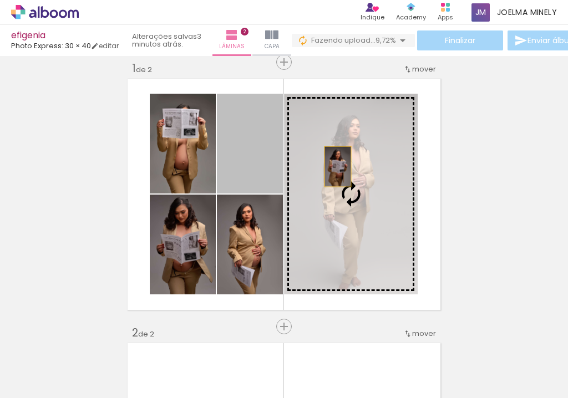
drag, startPoint x: 266, startPoint y: 165, endPoint x: 335, endPoint y: 166, distance: 68.8
click at [0, 0] on slot at bounding box center [0, 0] width 0 height 0
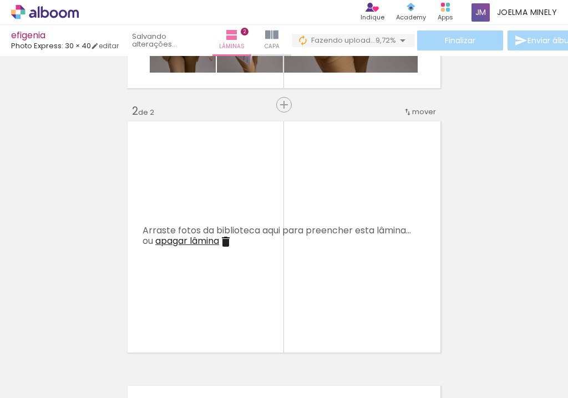
scroll to position [278, 0]
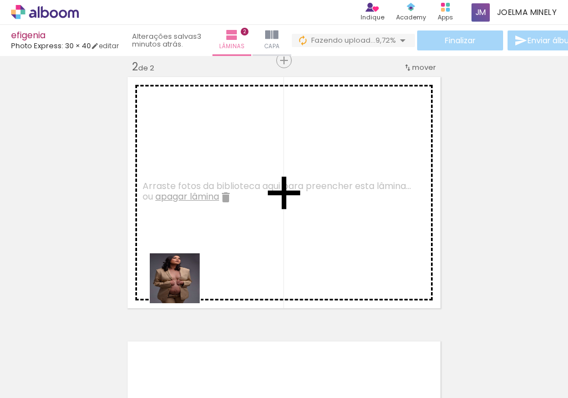
drag, startPoint x: 113, startPoint y: 377, endPoint x: 196, endPoint y: 258, distance: 144.9
click at [196, 258] on quentale-workspace at bounding box center [284, 199] width 568 height 398
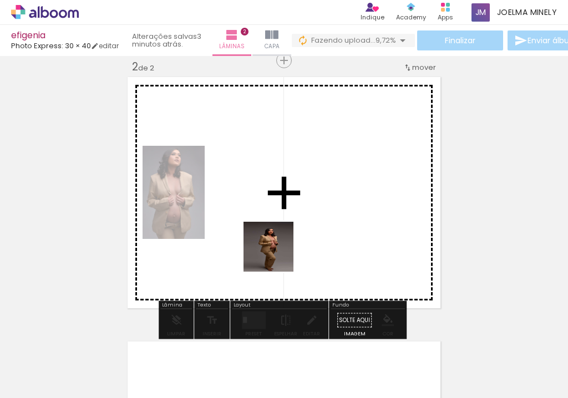
drag, startPoint x: 171, startPoint y: 373, endPoint x: 407, endPoint y: 385, distance: 236.5
click at [284, 235] on quentale-workspace at bounding box center [284, 199] width 568 height 398
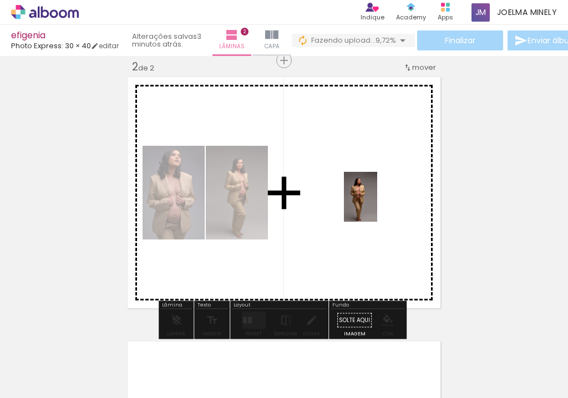
drag, startPoint x: 543, startPoint y: 377, endPoint x: 377, endPoint y: 205, distance: 239.2
click at [377, 205] on quentale-workspace at bounding box center [284, 199] width 568 height 398
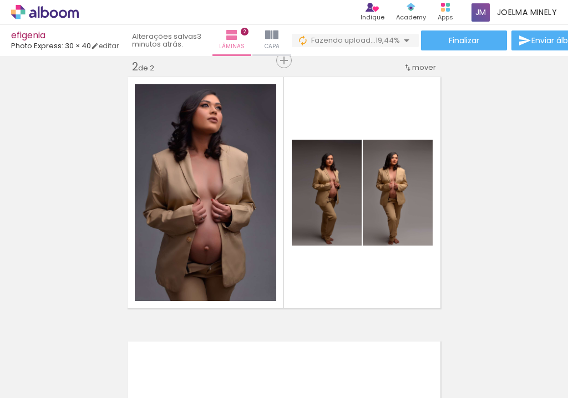
scroll to position [0, 458]
drag, startPoint x: 223, startPoint y: 373, endPoint x: 328, endPoint y: 289, distance: 134.2
click at [328, 289] on quentale-workspace at bounding box center [284, 199] width 568 height 398
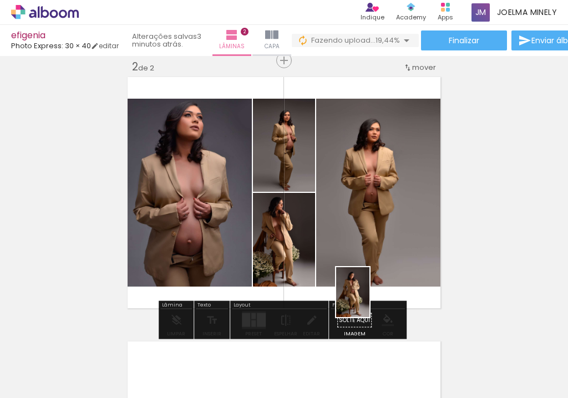
drag, startPoint x: 271, startPoint y: 370, endPoint x: 337, endPoint y: 396, distance: 71.5
click at [369, 297] on quentale-workspace at bounding box center [284, 199] width 568 height 398
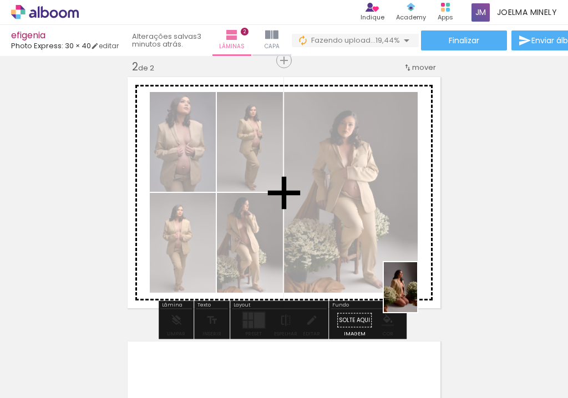
drag, startPoint x: 339, startPoint y: 373, endPoint x: 417, endPoint y: 296, distance: 109.4
click at [417, 296] on quentale-workspace at bounding box center [284, 199] width 568 height 398
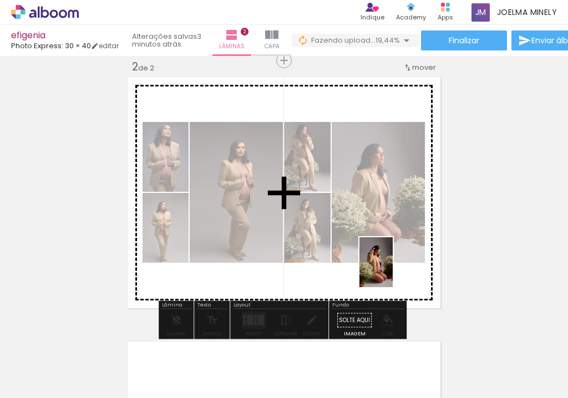
drag, startPoint x: 399, startPoint y: 356, endPoint x: 393, endPoint y: 271, distance: 86.2
click at [393, 271] on quentale-workspace at bounding box center [284, 199] width 568 height 398
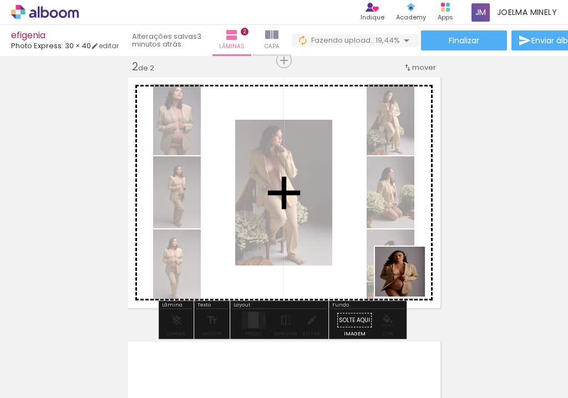
drag, startPoint x: 466, startPoint y: 377, endPoint x: 401, endPoint y: 263, distance: 131.3
click at [401, 263] on quentale-workspace at bounding box center [284, 199] width 568 height 398
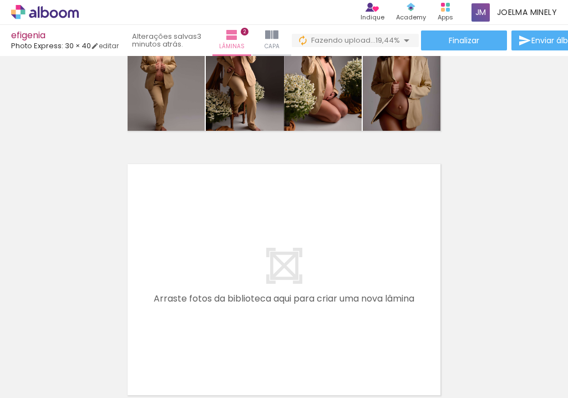
scroll to position [0, 843]
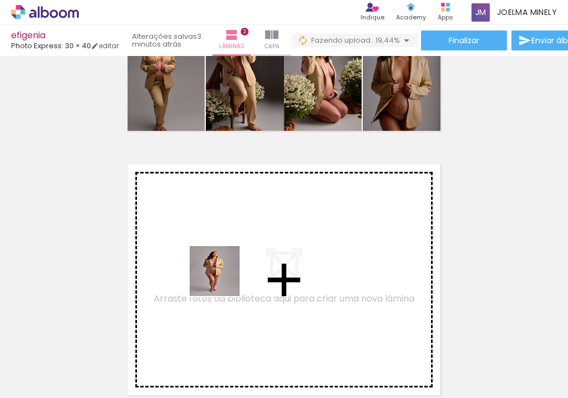
drag, startPoint x: 203, startPoint y: 368, endPoint x: 223, endPoint y: 279, distance: 90.8
click at [223, 279] on quentale-workspace at bounding box center [284, 199] width 568 height 398
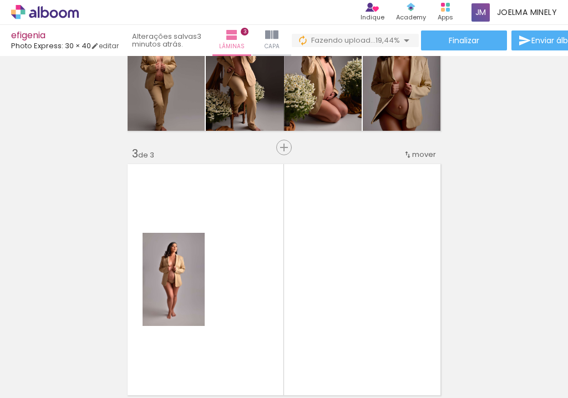
scroll to position [543, 0]
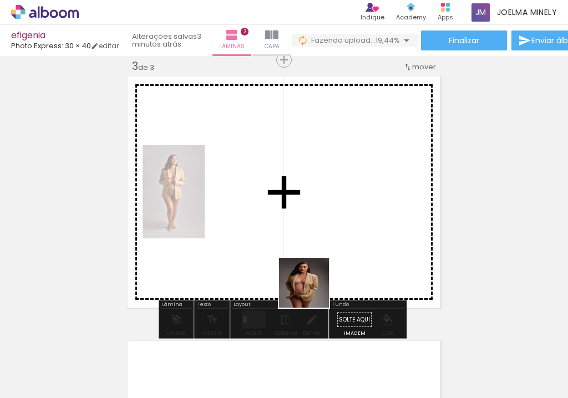
drag, startPoint x: 266, startPoint y: 375, endPoint x: 315, endPoint y: 275, distance: 111.1
click at [315, 275] on quentale-workspace at bounding box center [284, 199] width 568 height 398
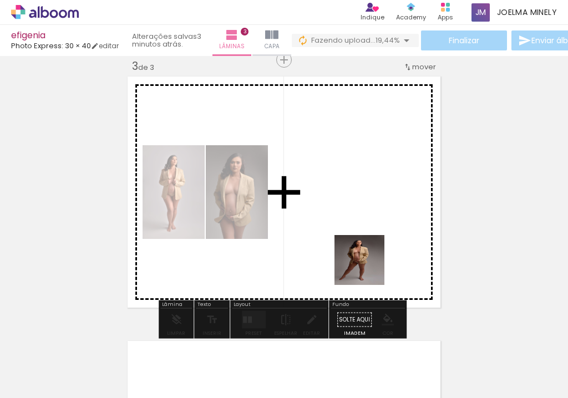
drag, startPoint x: 330, startPoint y: 368, endPoint x: 368, endPoint y: 259, distance: 114.8
click at [368, 259] on quentale-workspace at bounding box center [284, 199] width 568 height 398
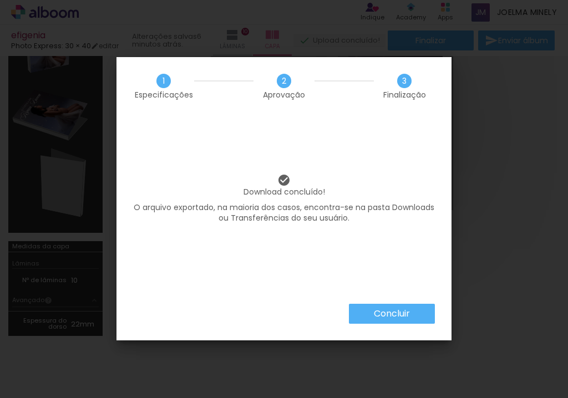
scroll to position [0, 4059]
click at [0, 0] on slot "Concluir" at bounding box center [0, 0] width 0 height 0
